Goal: Information Seeking & Learning: Learn about a topic

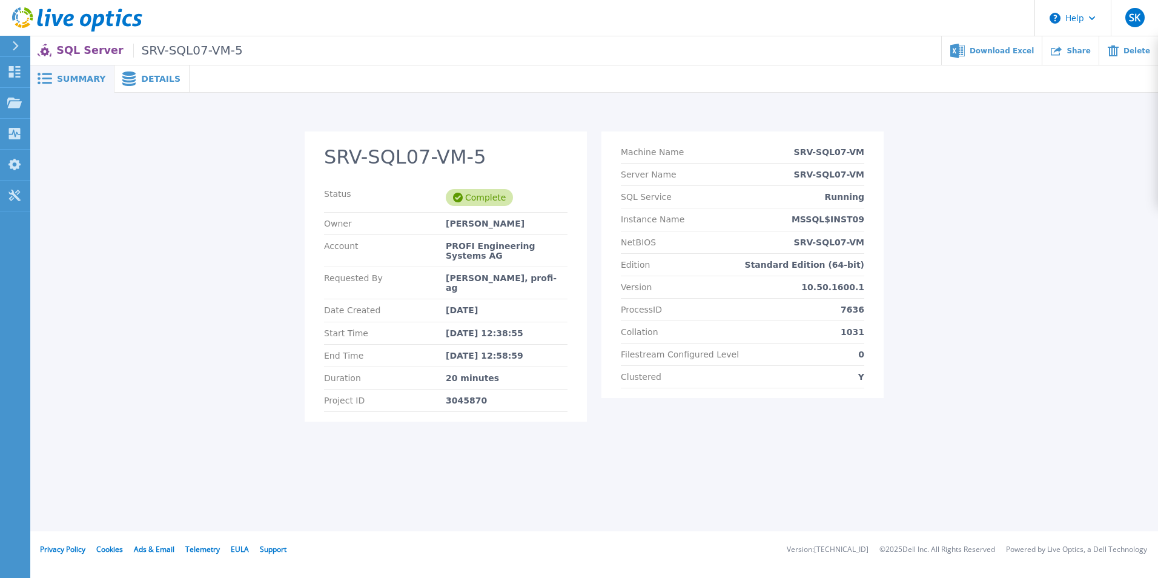
click at [162, 82] on span "Details" at bounding box center [160, 79] width 39 height 8
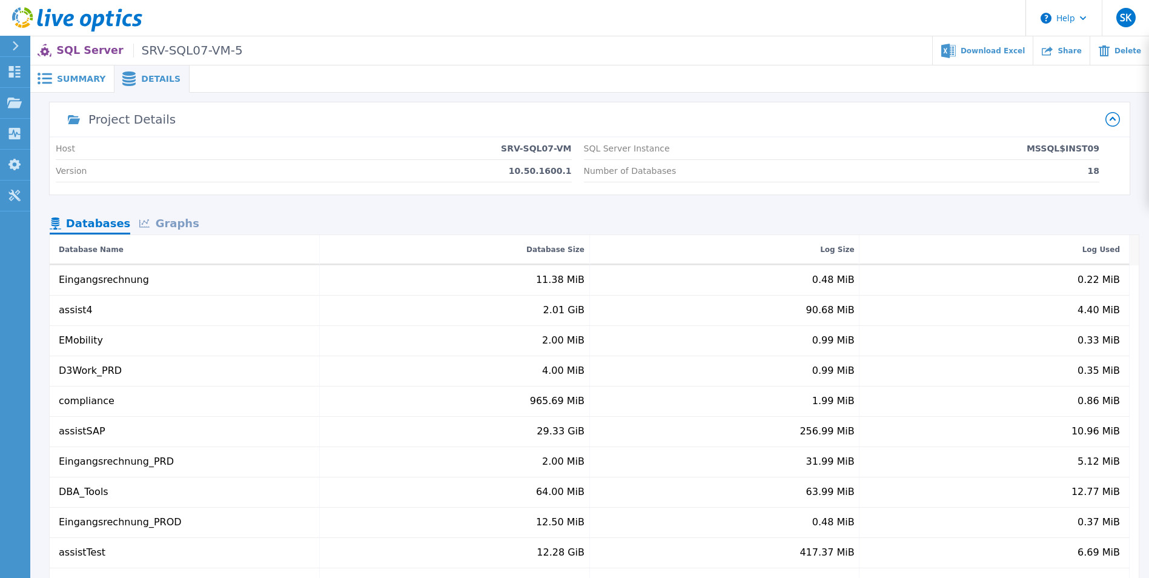
click at [183, 222] on div "Graphs" at bounding box center [169, 224] width 78 height 21
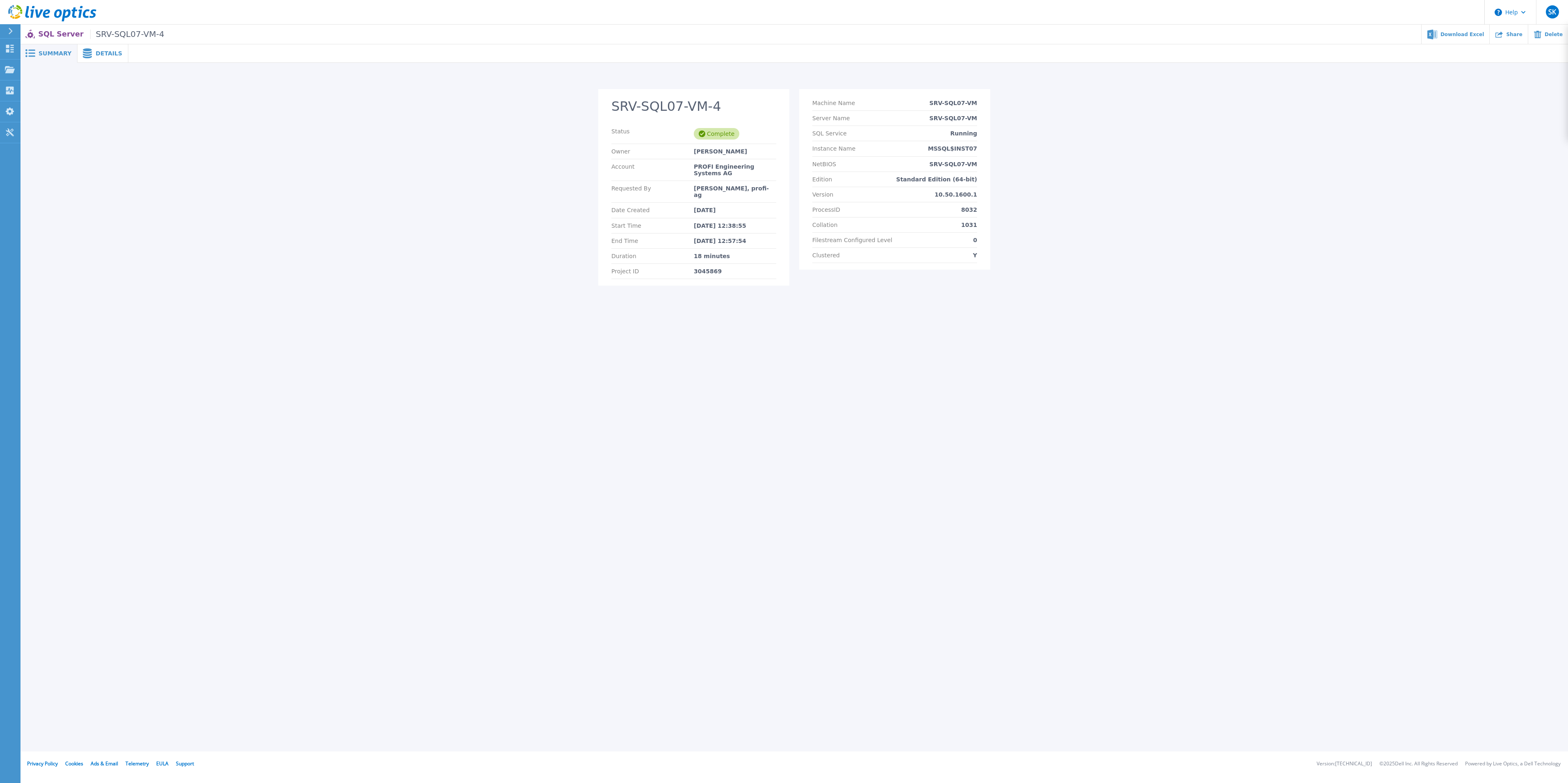
click at [107, 51] on span "Details" at bounding box center [108, 54] width 26 height 5
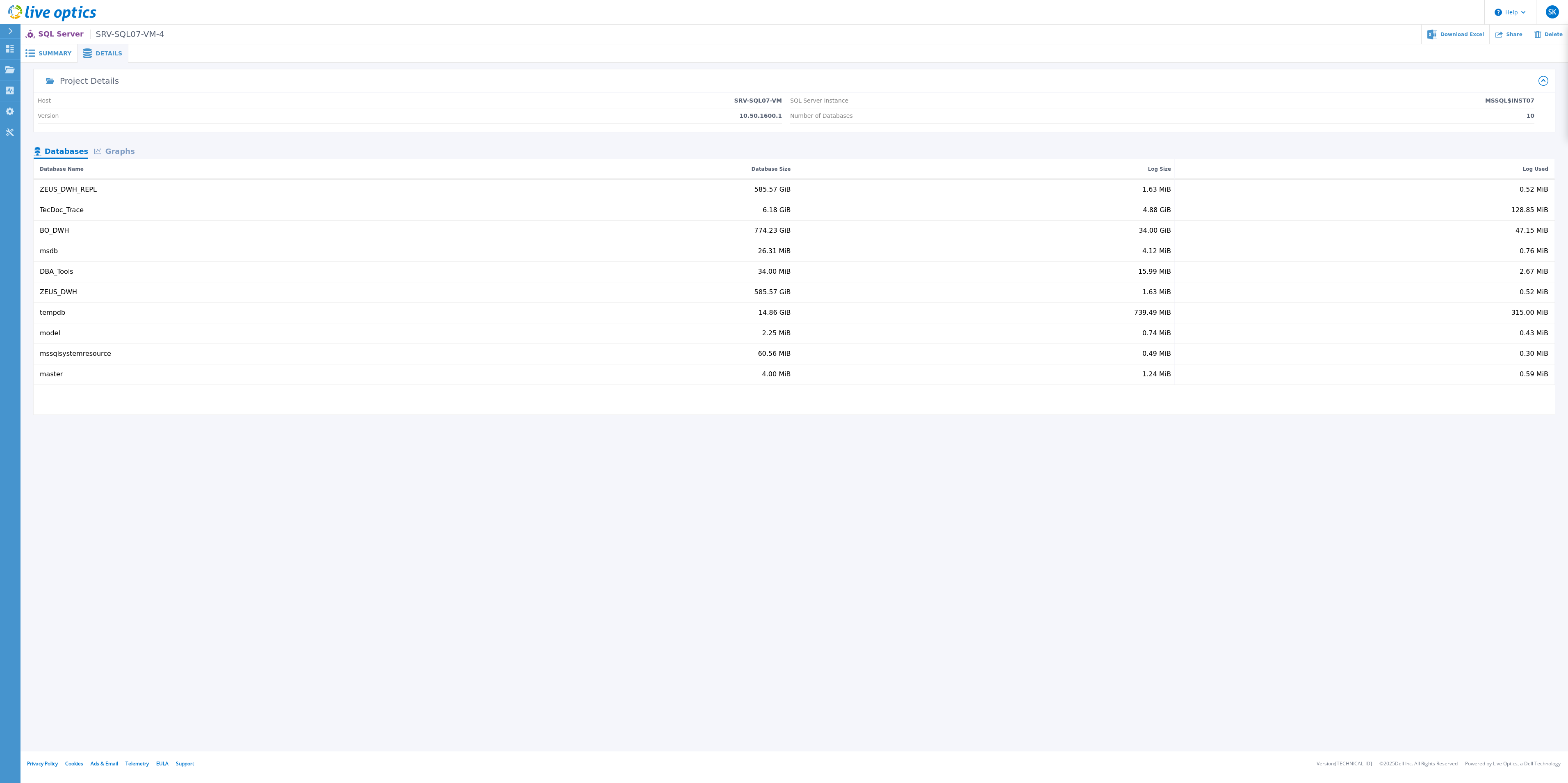
click at [116, 156] on div "Graphs" at bounding box center [114, 152] width 53 height 14
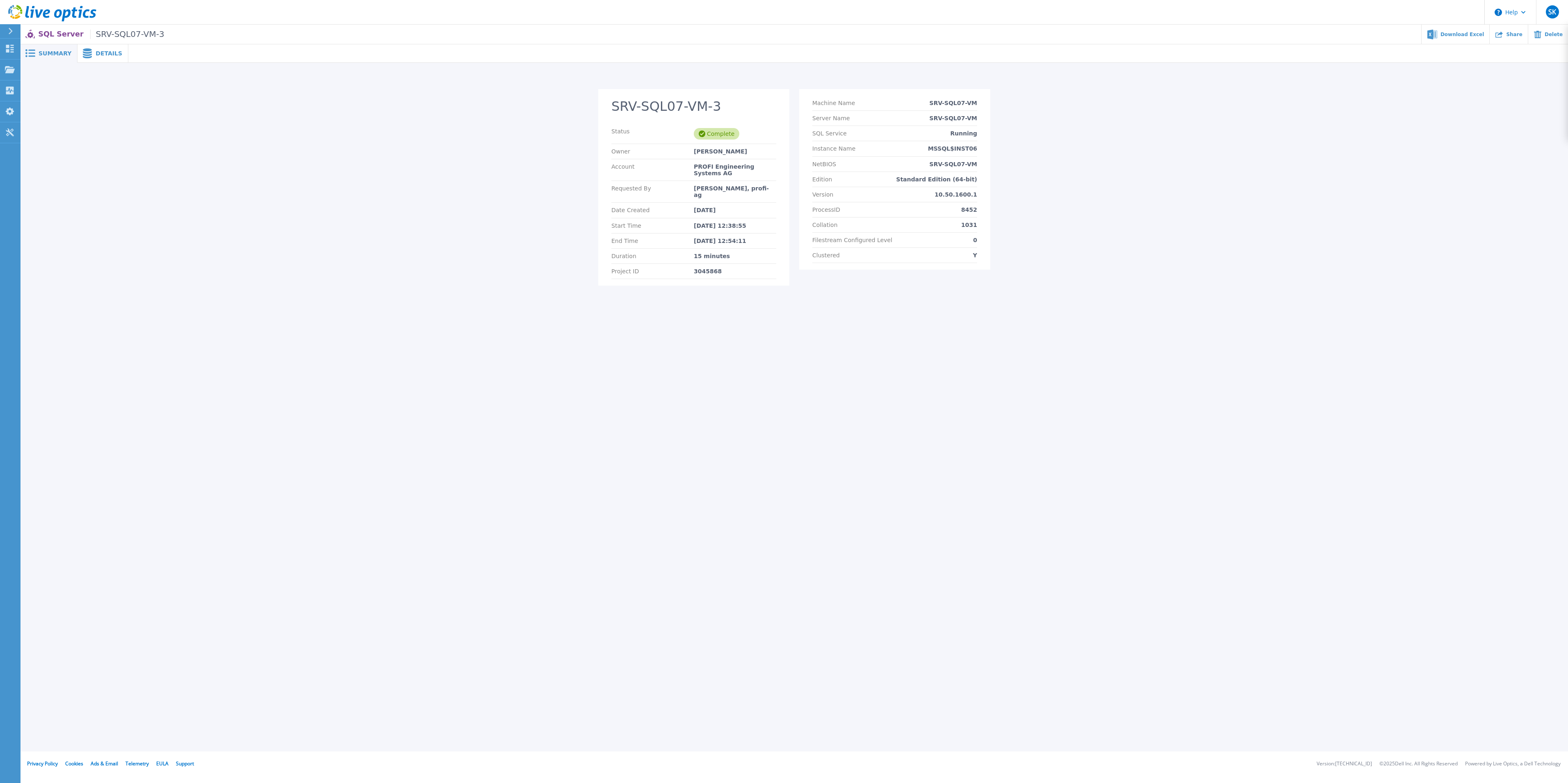
click at [95, 51] on span "Details" at bounding box center [108, 54] width 26 height 5
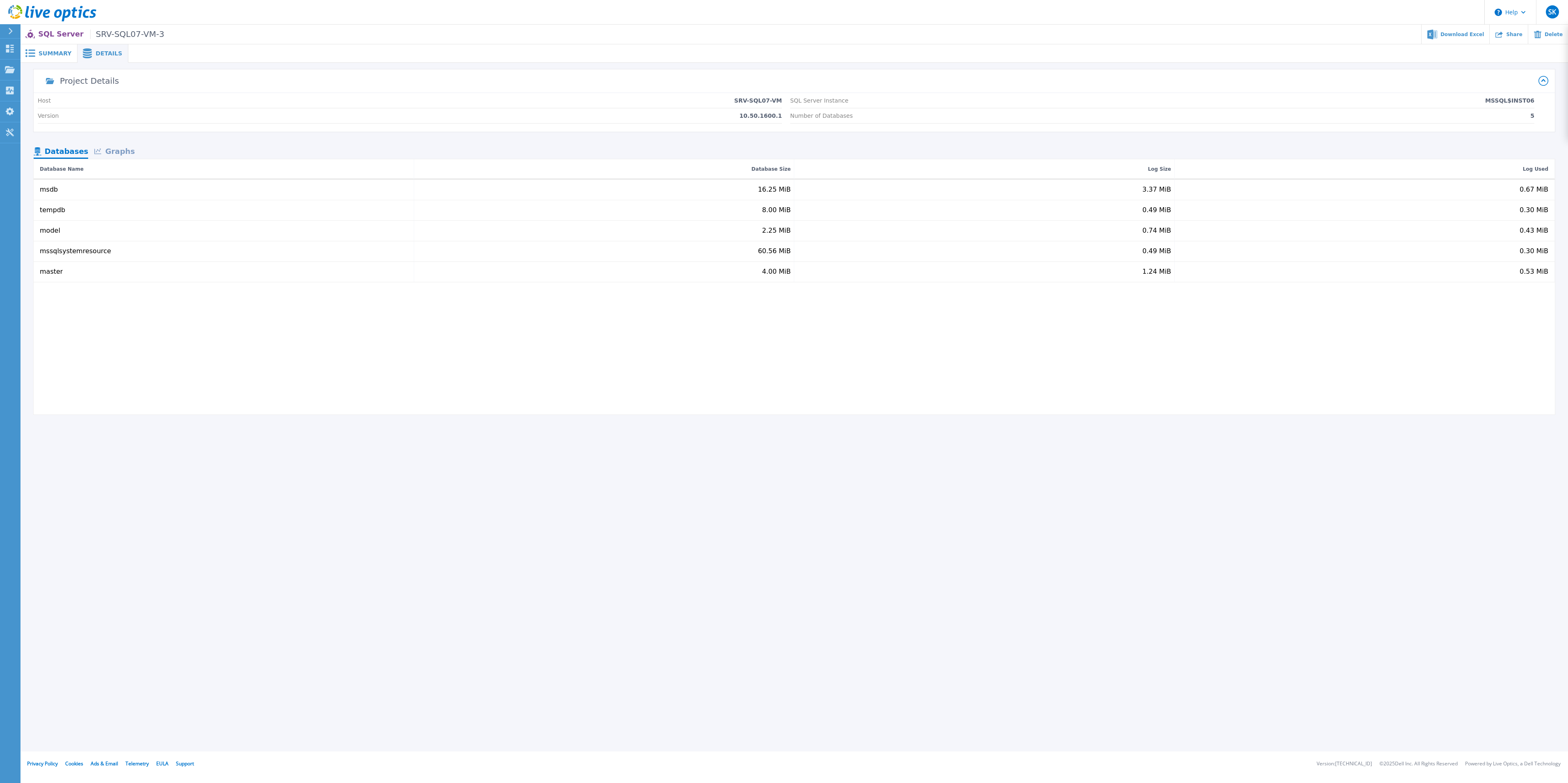
click at [112, 152] on div "Graphs" at bounding box center [114, 152] width 53 height 14
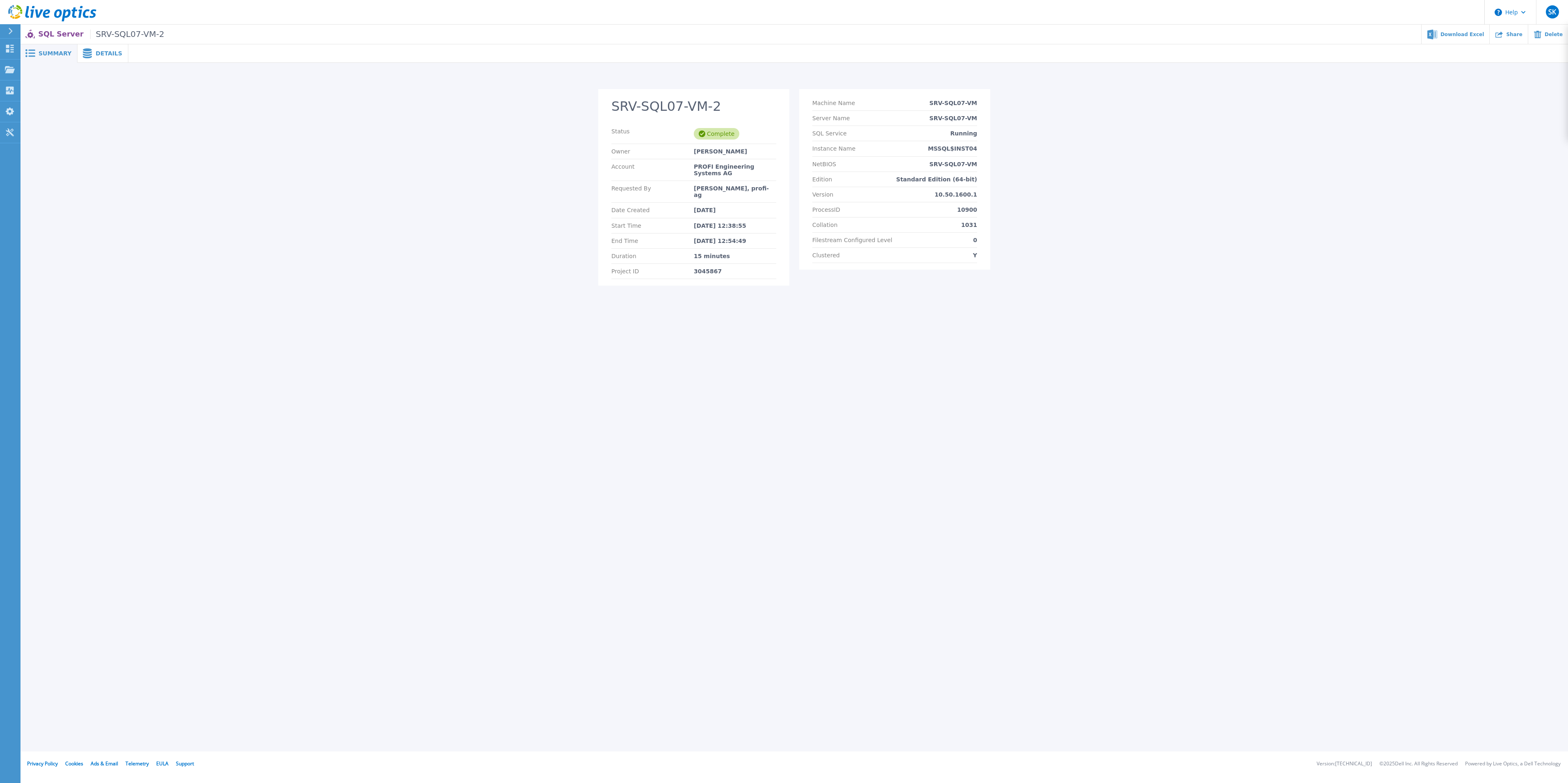
click at [104, 54] on span "Details" at bounding box center [108, 54] width 26 height 5
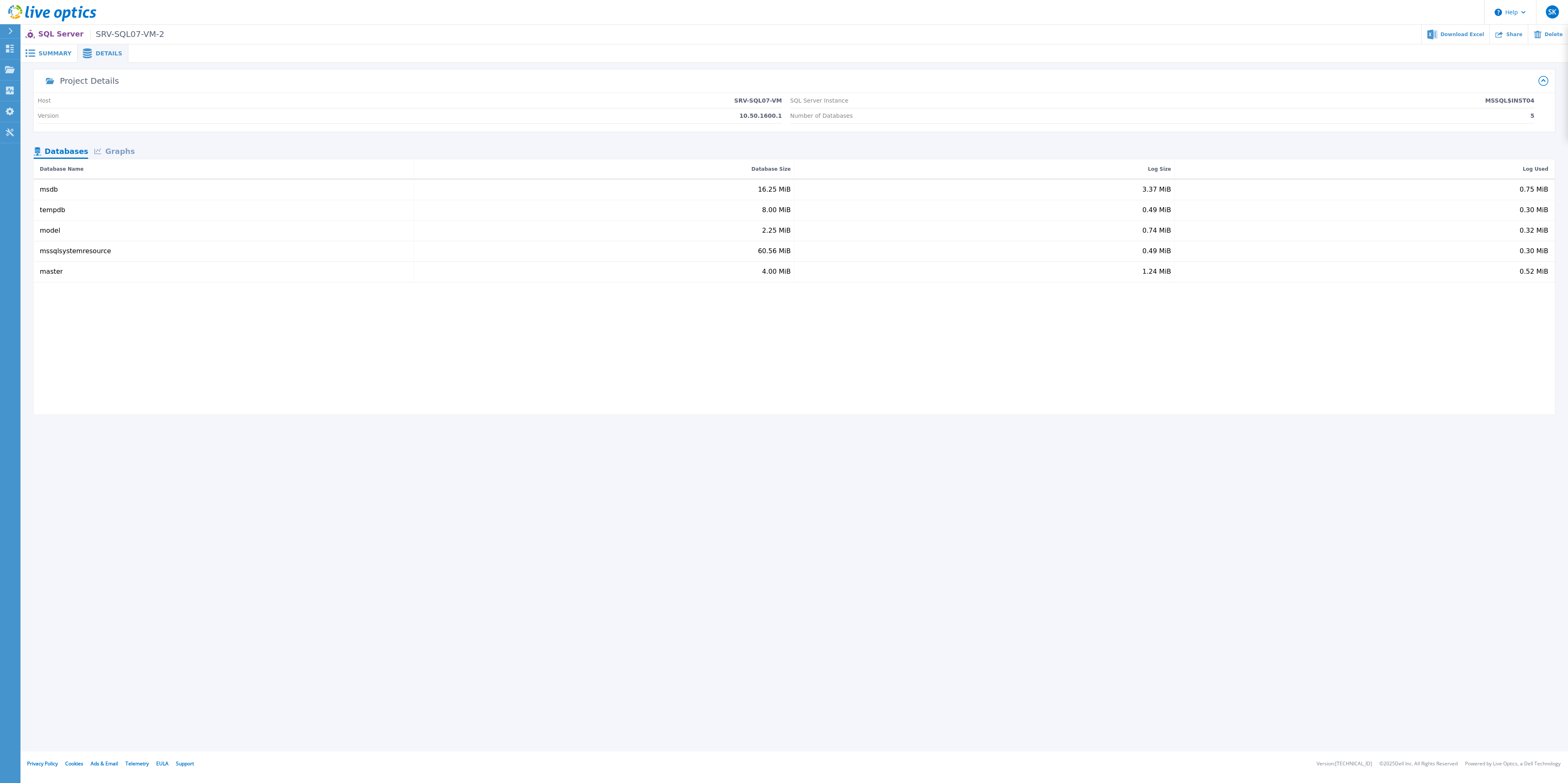
click at [109, 152] on div "Graphs" at bounding box center [114, 152] width 53 height 14
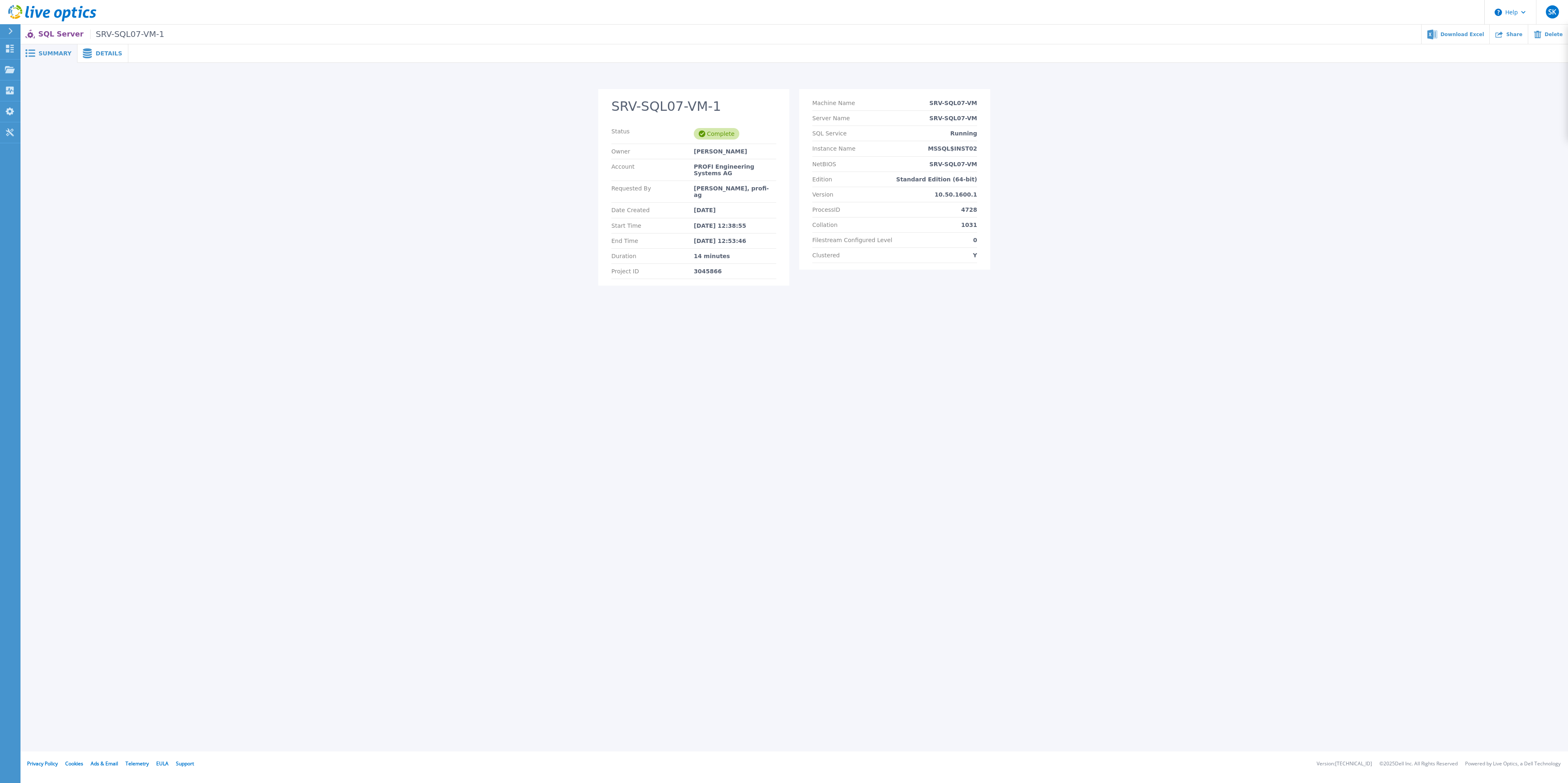
click at [95, 51] on span "Details" at bounding box center [108, 54] width 26 height 5
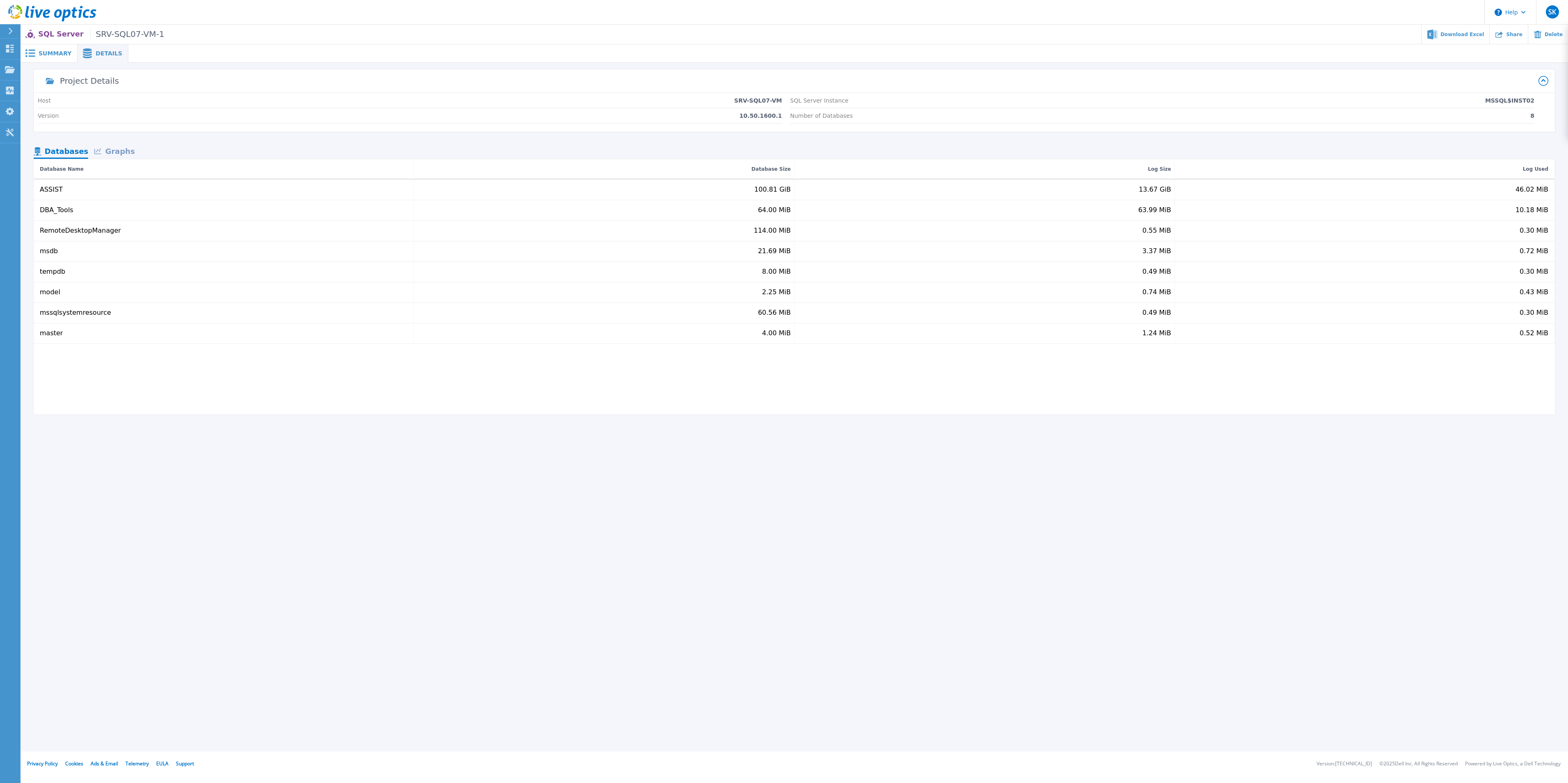
click at [113, 152] on div "Graphs" at bounding box center [114, 152] width 53 height 14
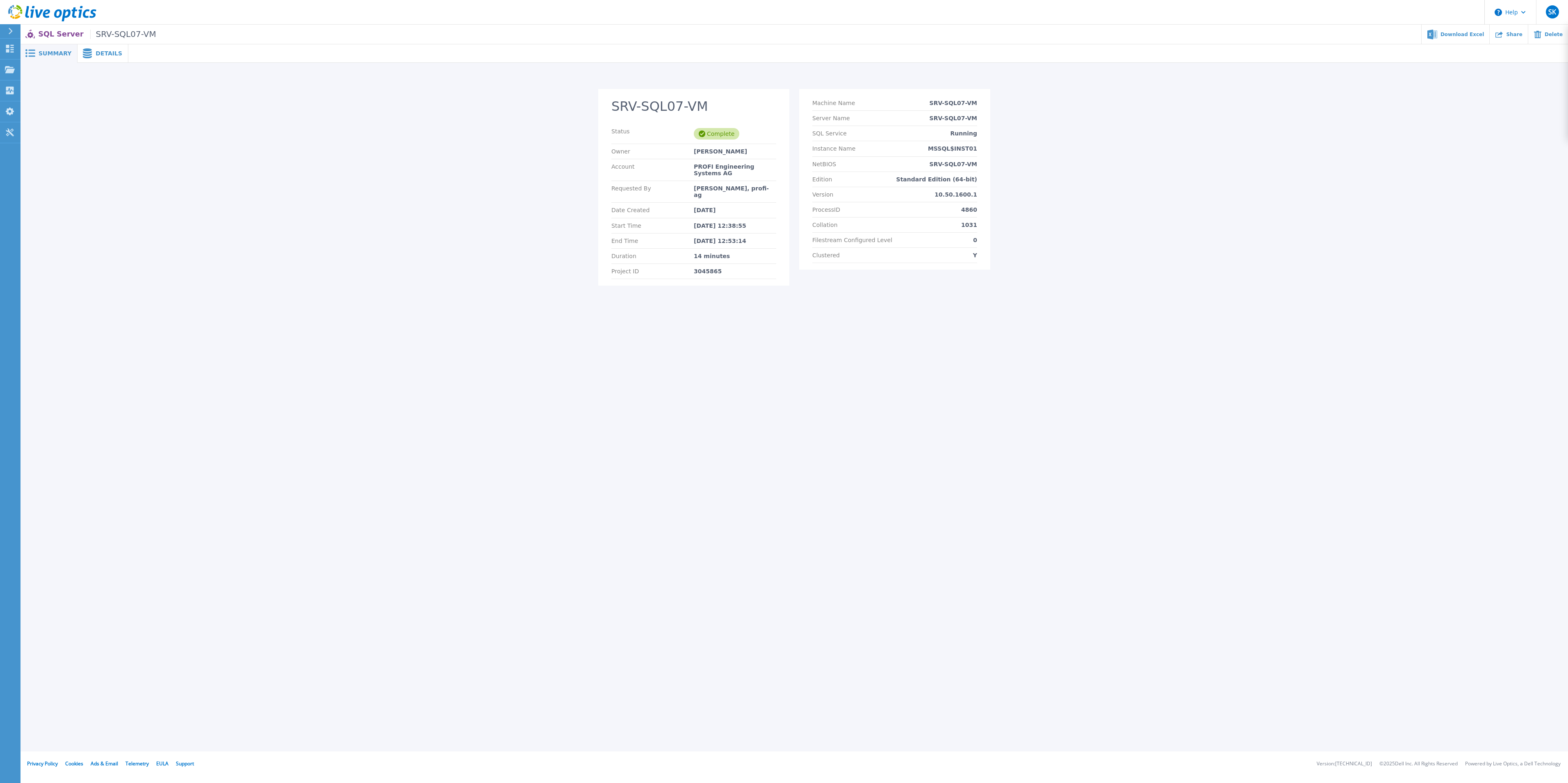
click at [104, 55] on span "Details" at bounding box center [108, 54] width 26 height 5
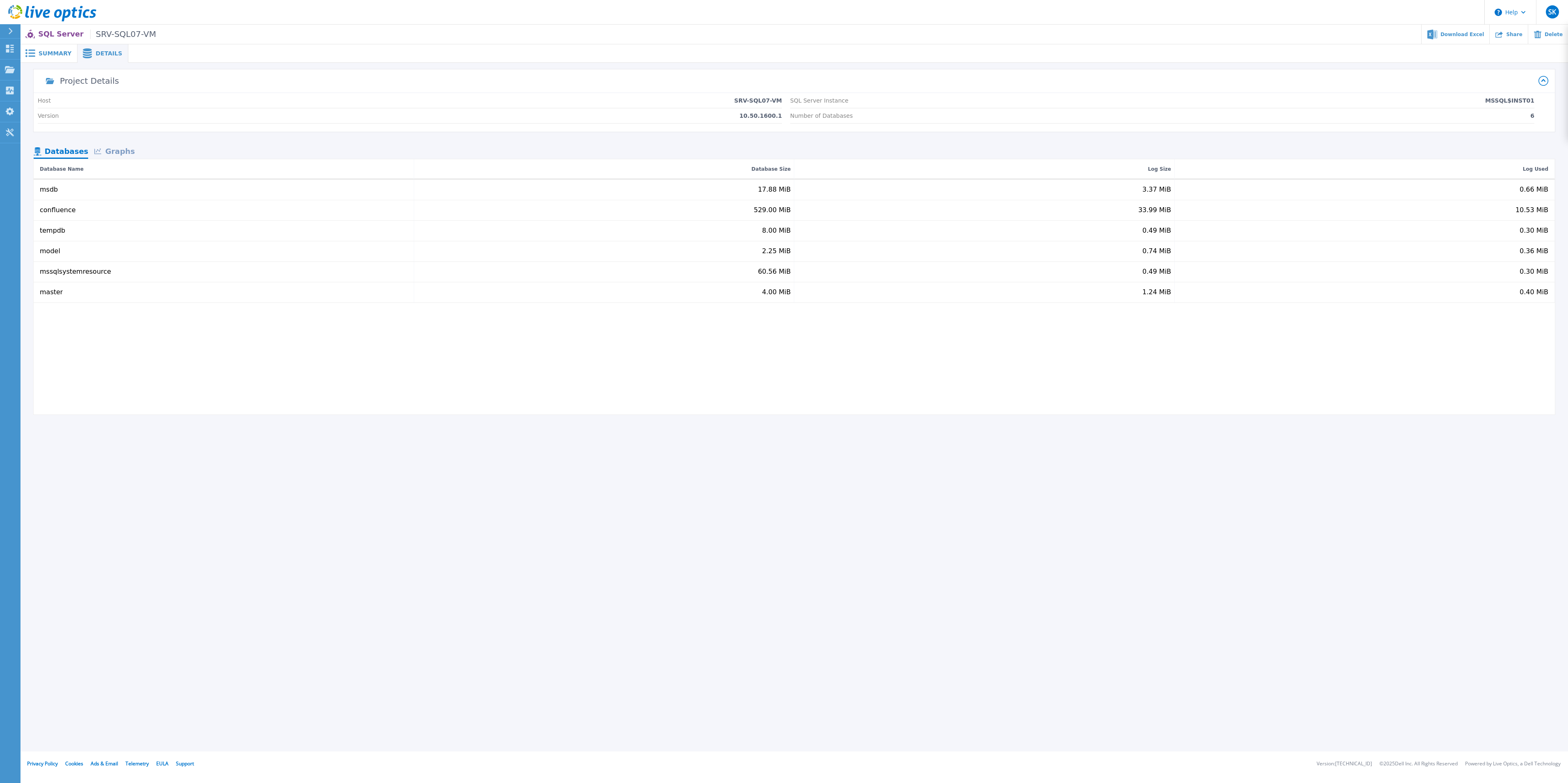
click at [123, 152] on div "Graphs" at bounding box center [114, 152] width 53 height 14
